Goal: Task Accomplishment & Management: Use online tool/utility

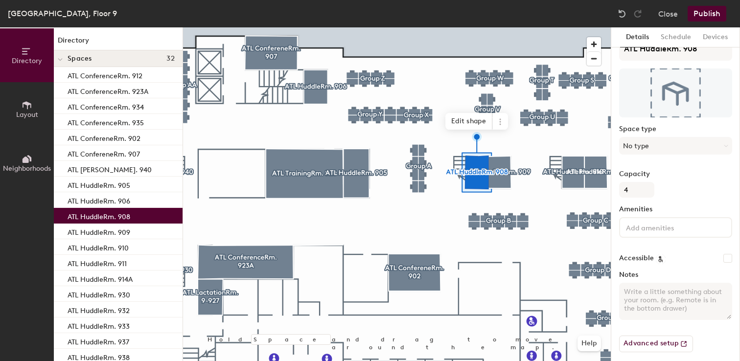
scroll to position [24, 0]
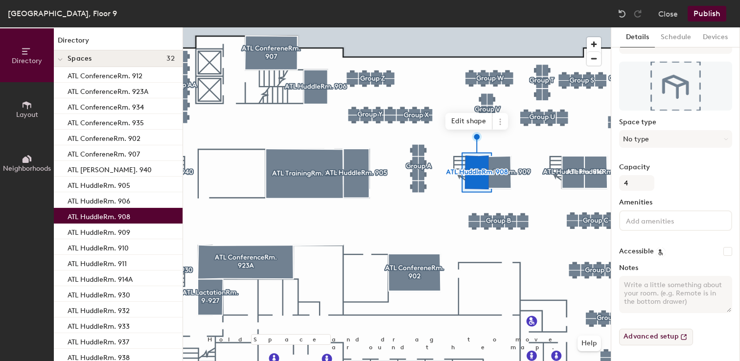
click at [675, 339] on button "Advanced setup" at bounding box center [656, 337] width 74 height 17
click at [668, 35] on button "Schedule" at bounding box center [676, 37] width 42 height 20
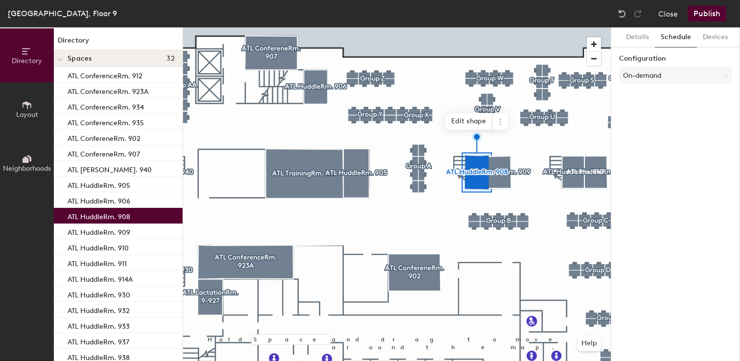
scroll to position [0, 0]
click at [701, 37] on button "Devices" at bounding box center [715, 37] width 37 height 20
click at [677, 38] on button "Schedule" at bounding box center [676, 37] width 42 height 20
click at [674, 75] on button "On-demand" at bounding box center [675, 76] width 113 height 18
click at [644, 118] on div "Scheduled" at bounding box center [676, 114] width 112 height 15
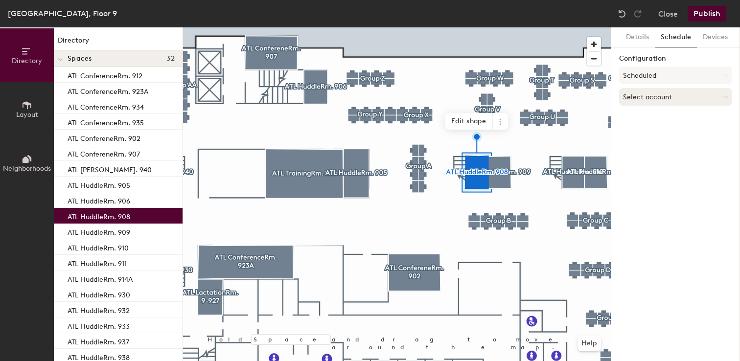
click at [647, 101] on button "Select account" at bounding box center [675, 97] width 113 height 18
click at [644, 134] on div "Microsoft 365" at bounding box center [676, 136] width 112 height 15
click at [649, 137] on input at bounding box center [675, 135] width 113 height 18
click at [641, 135] on input at bounding box center [675, 135] width 113 height 18
paste input "[EMAIL_ADDRESS][DOMAIN_NAME]"
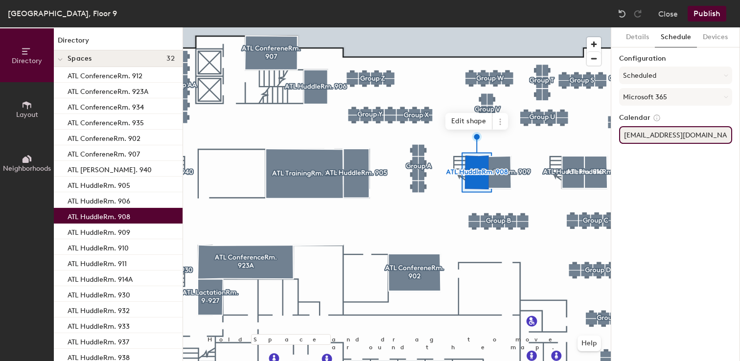
type input "[EMAIL_ADDRESS][DOMAIN_NAME]"
click at [712, 14] on button "Publish" at bounding box center [707, 14] width 39 height 16
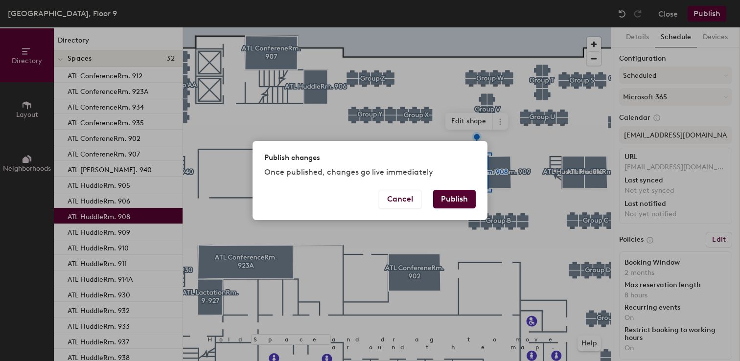
click at [449, 195] on button "Publish" at bounding box center [454, 199] width 43 height 19
